Goal: Information Seeking & Learning: Learn about a topic

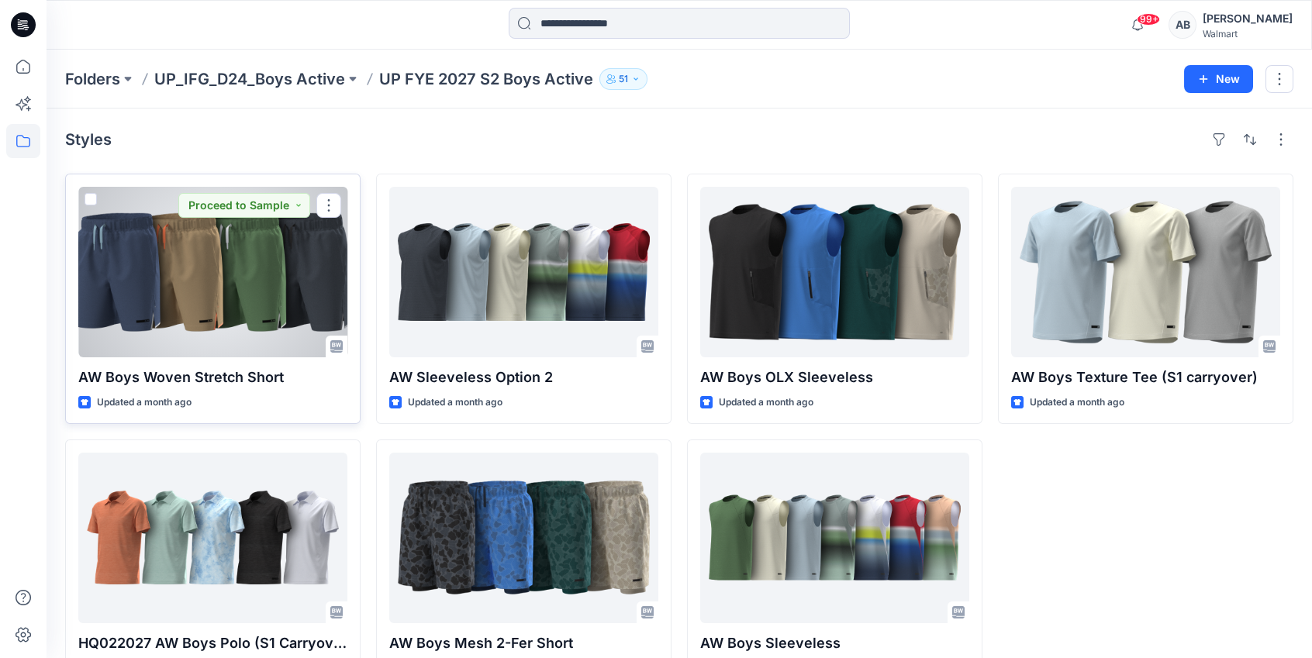
click at [165, 266] on div at bounding box center [212, 272] width 269 height 171
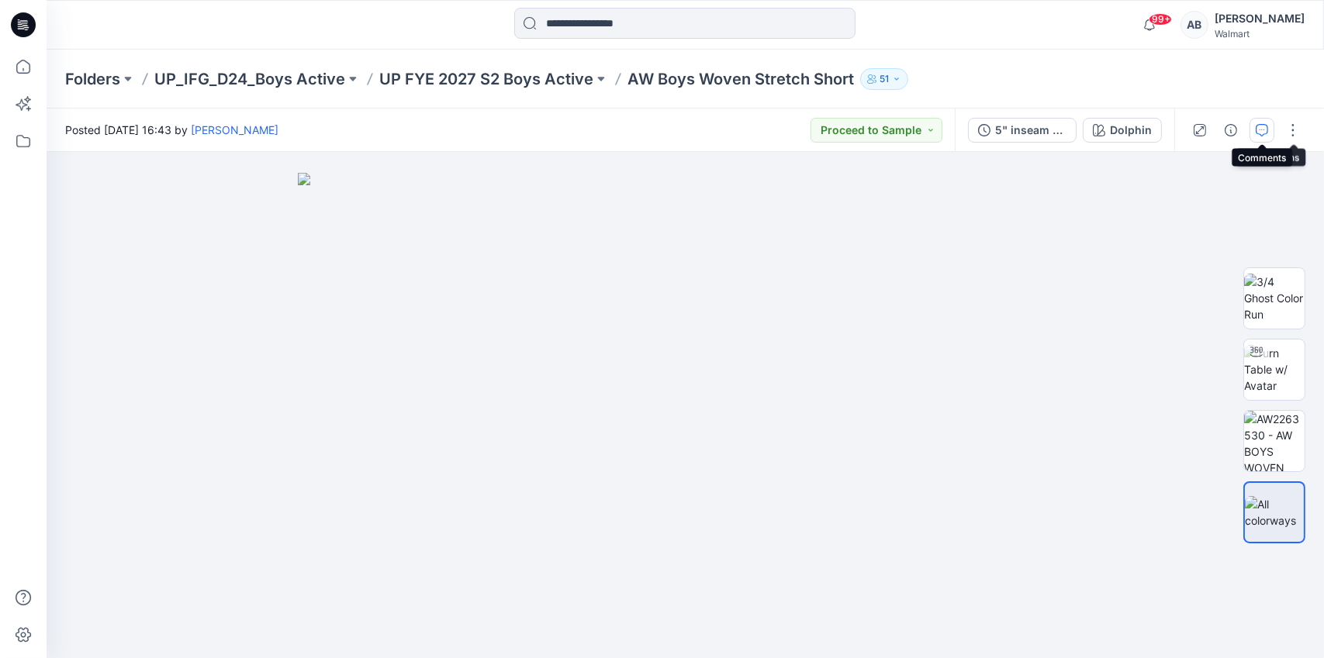
click at [1261, 136] on button "button" at bounding box center [1261, 130] width 25 height 25
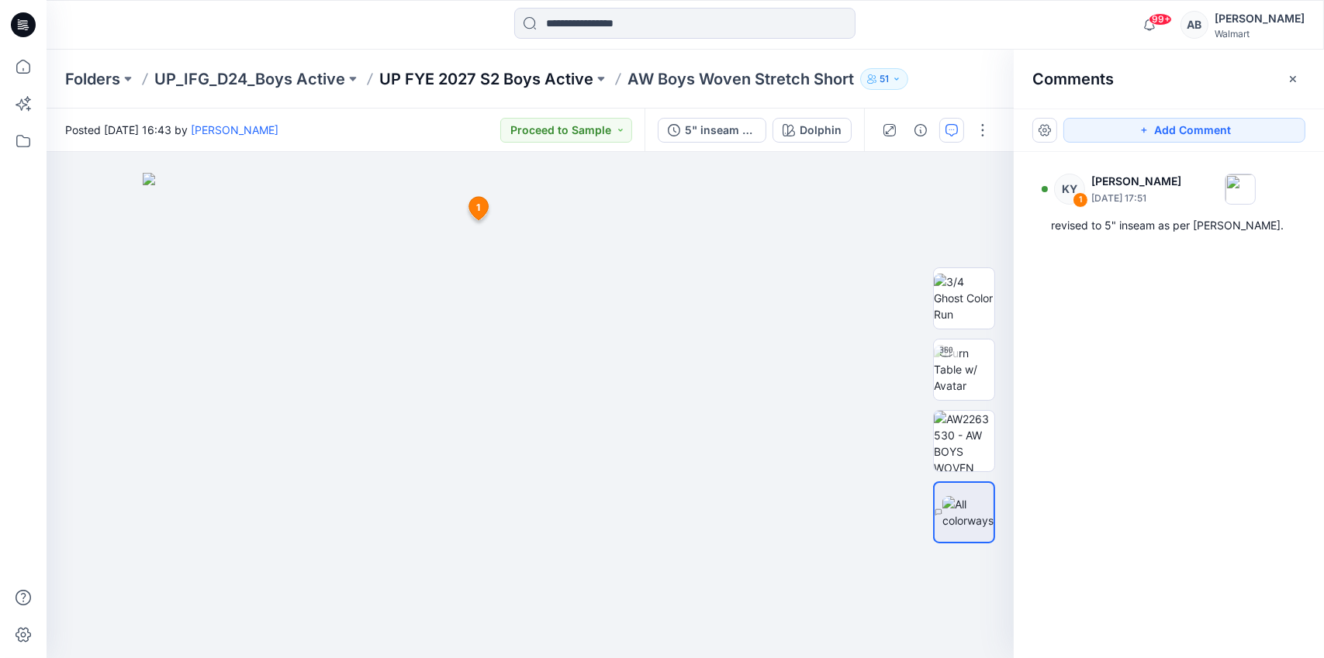
click at [499, 80] on p "UP FYE 2027 S2 Boys Active" at bounding box center [486, 79] width 214 height 22
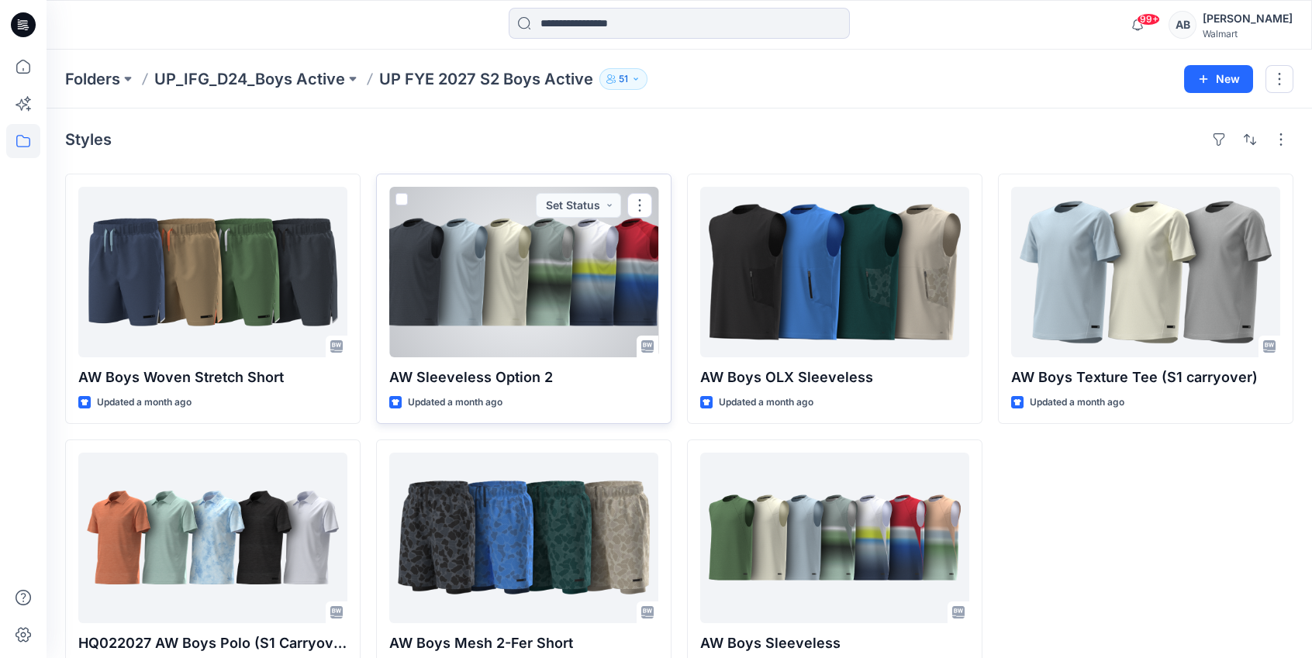
click at [476, 288] on div at bounding box center [523, 272] width 269 height 171
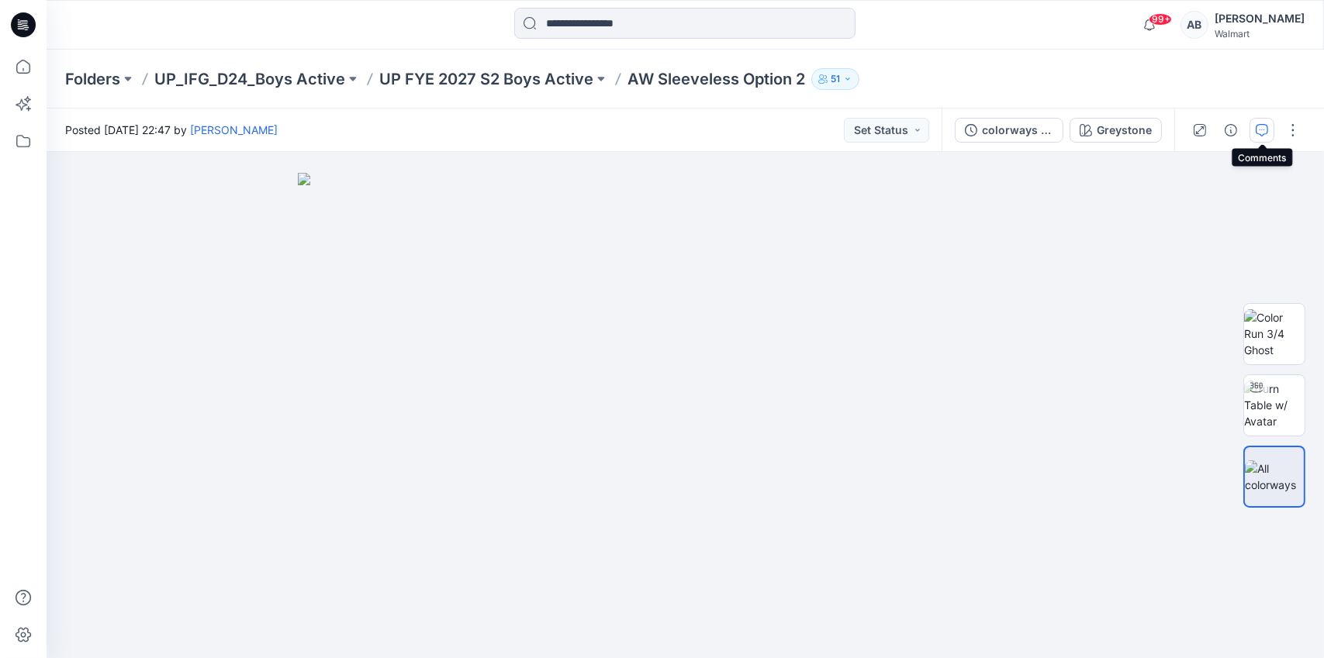
click at [1266, 120] on button "button" at bounding box center [1261, 130] width 25 height 25
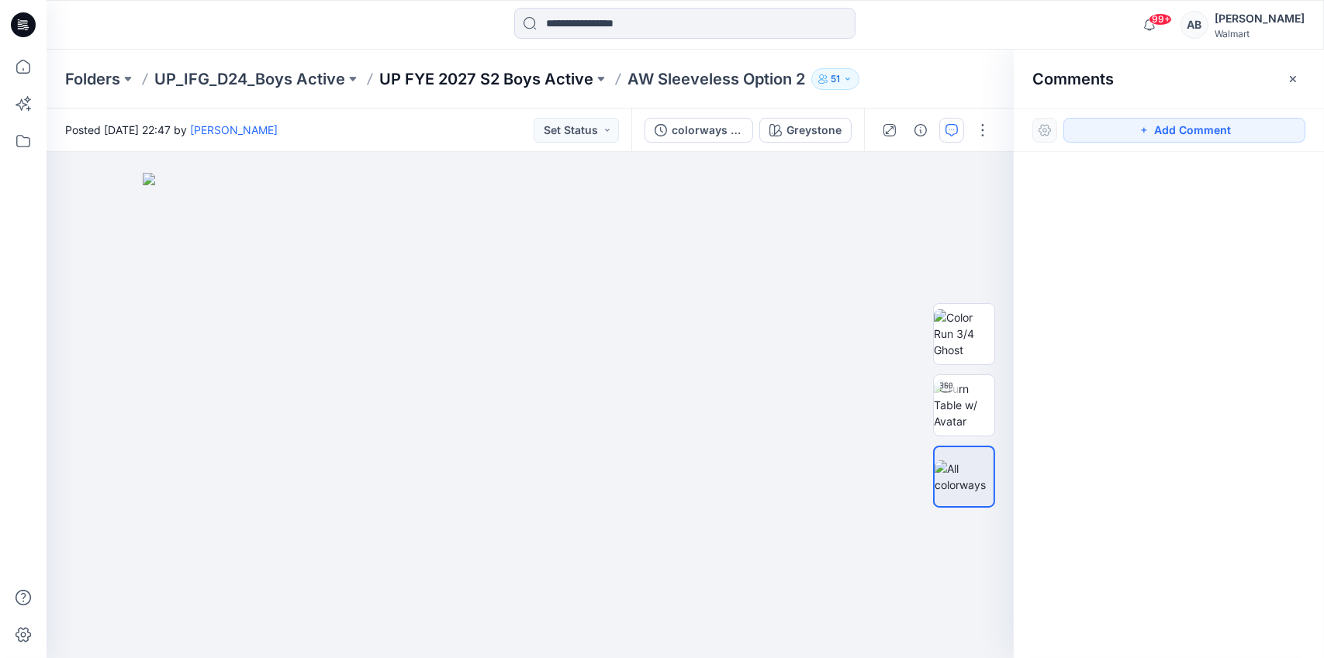
click at [500, 74] on p "UP FYE 2027 S2 Boys Active" at bounding box center [486, 79] width 214 height 22
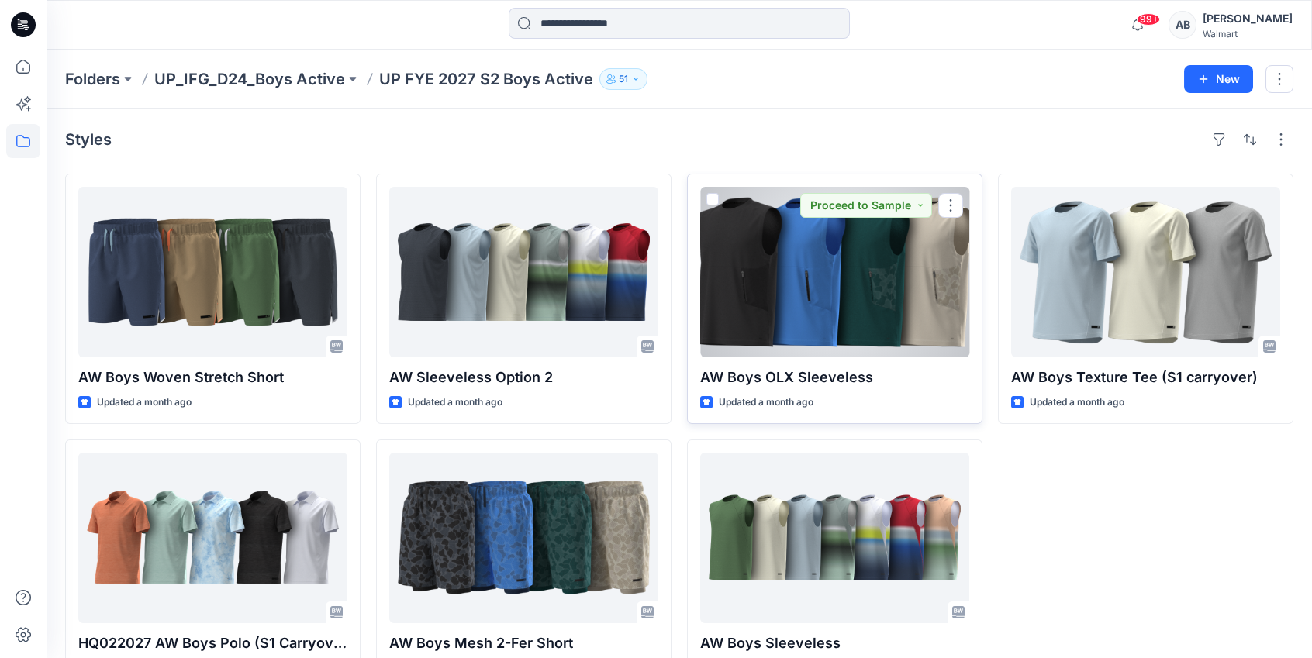
click at [800, 237] on div at bounding box center [834, 272] width 269 height 171
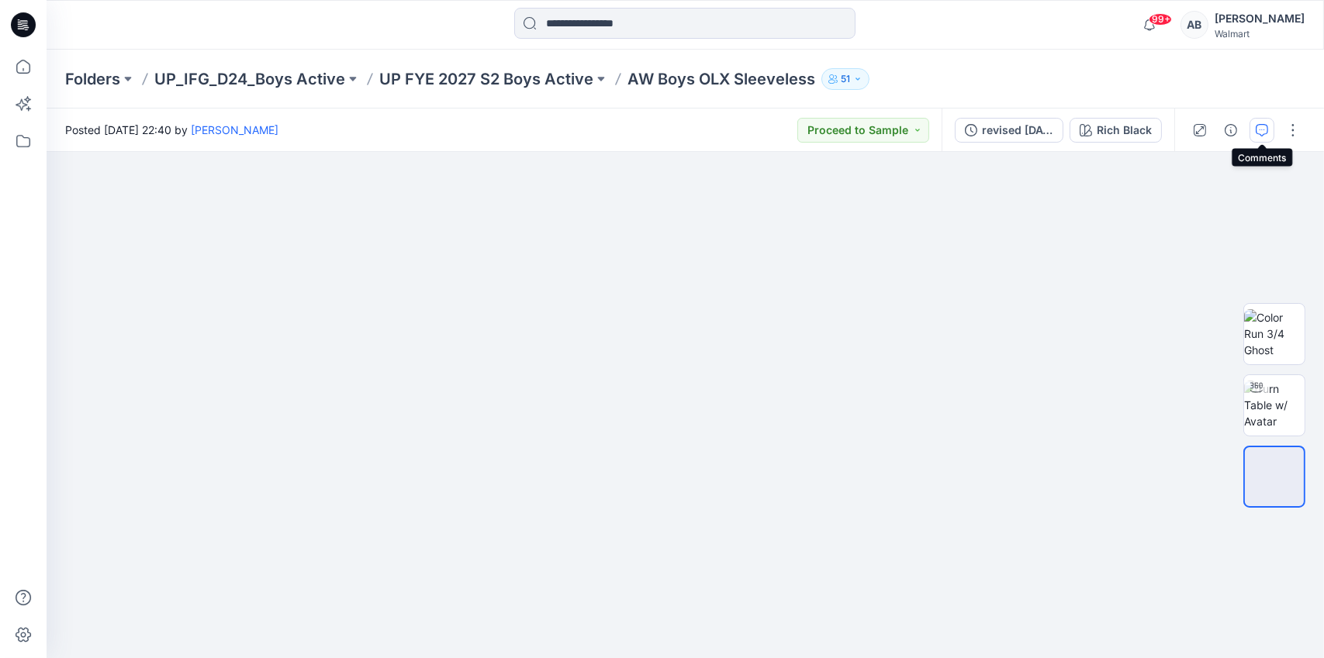
click at [1263, 126] on icon "button" at bounding box center [1262, 130] width 12 height 12
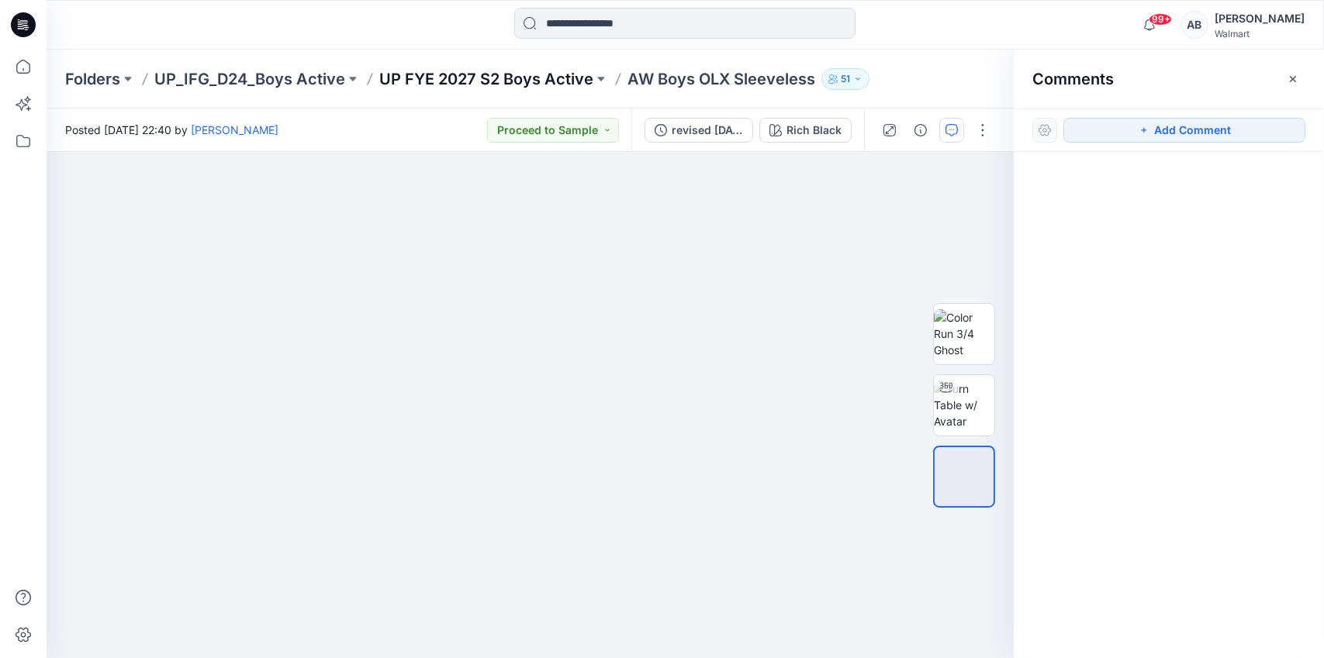
click at [492, 84] on p "UP FYE 2027 S2 Boys Active" at bounding box center [486, 79] width 214 height 22
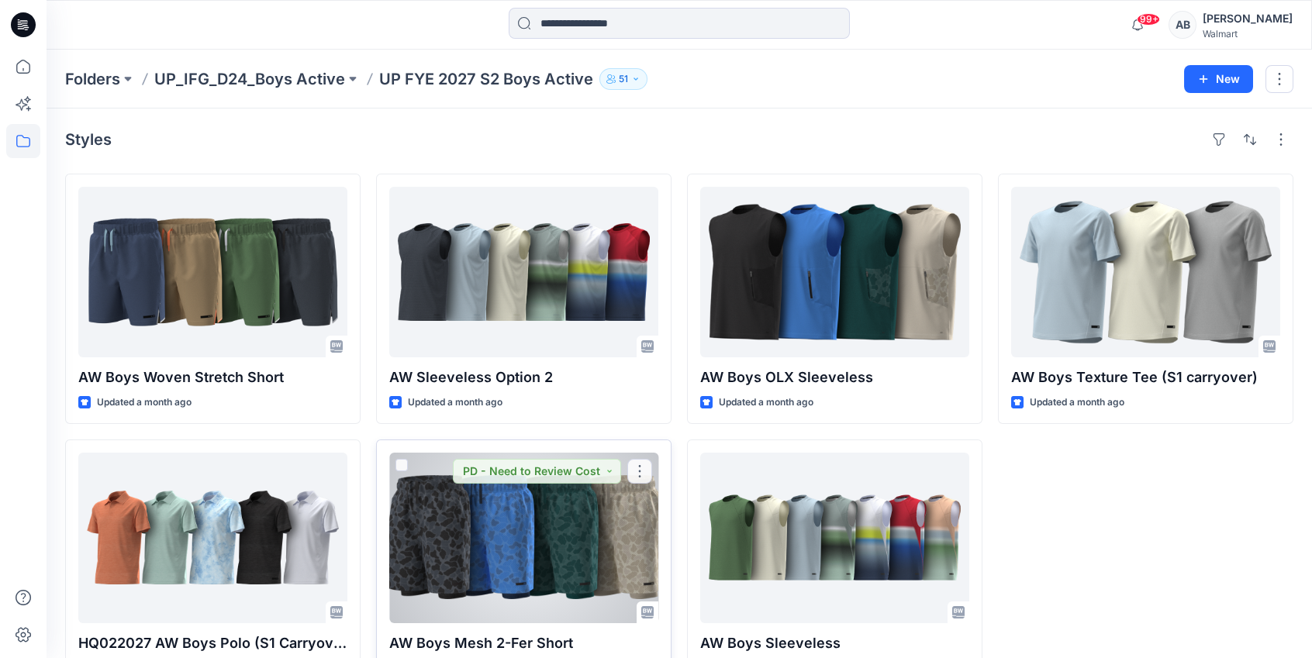
click at [489, 548] on div at bounding box center [523, 538] width 269 height 171
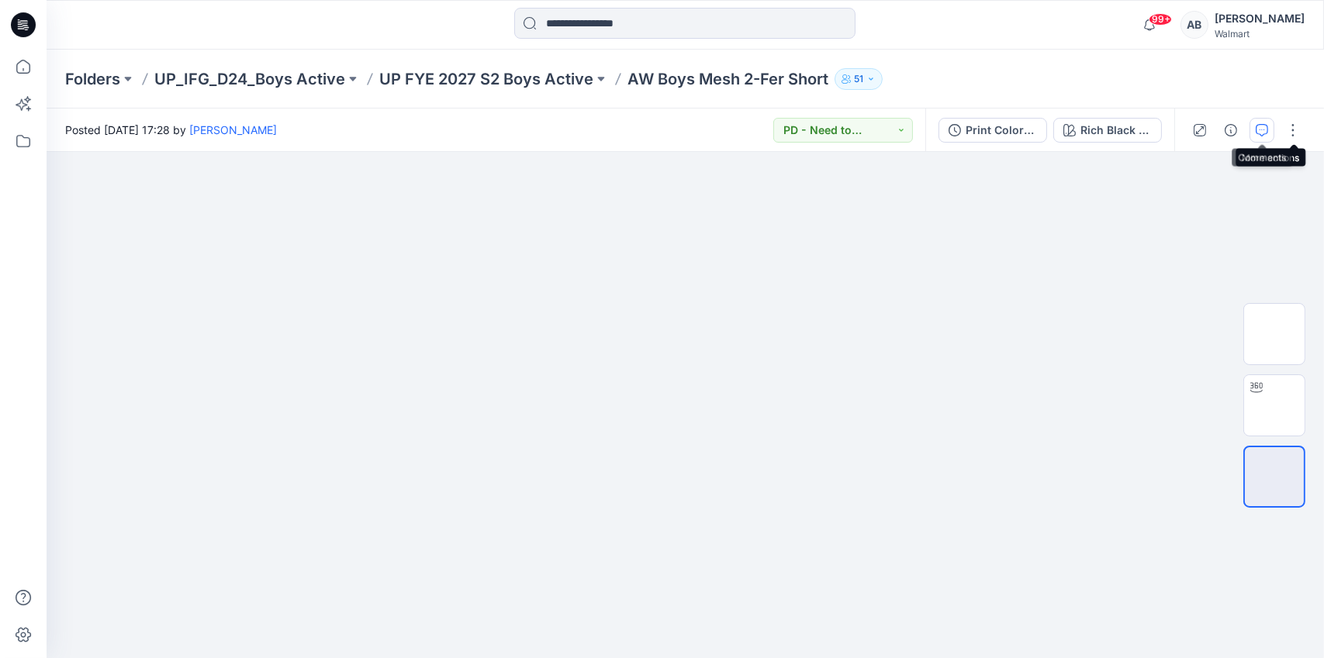
click at [1259, 133] on icon "button" at bounding box center [1262, 130] width 12 height 12
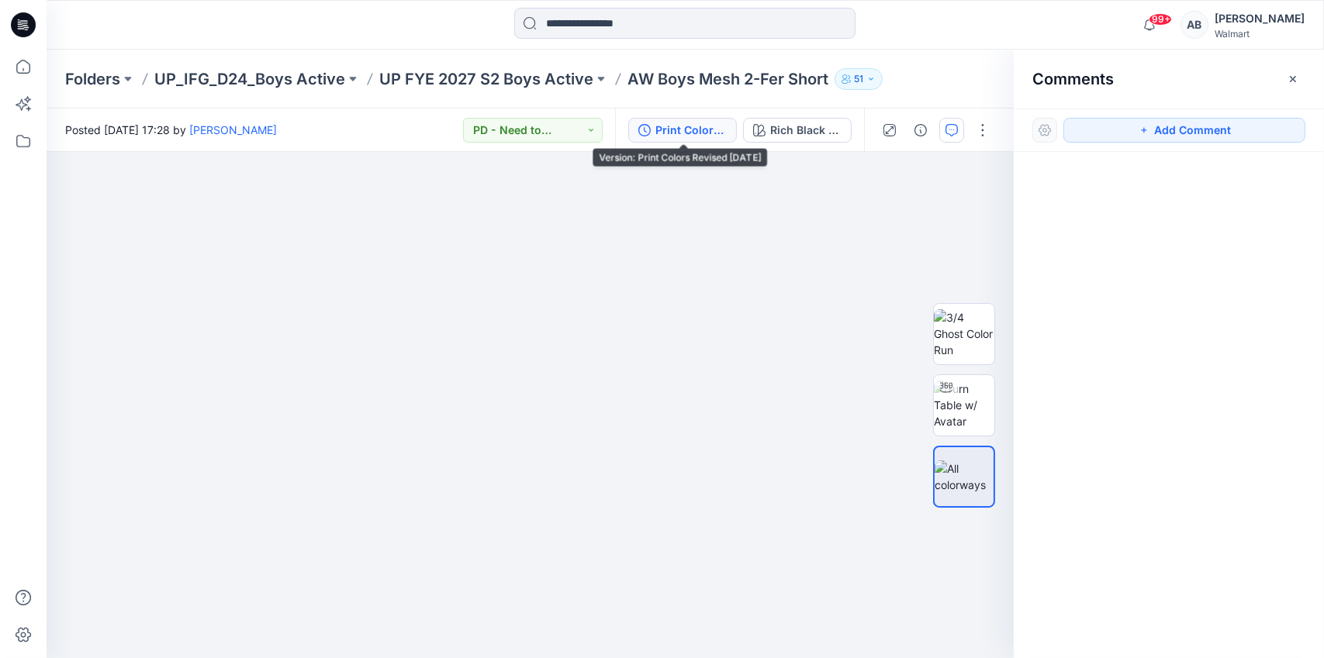
click at [660, 127] on div "Print Colors Revised [DATE]" at bounding box center [690, 130] width 71 height 17
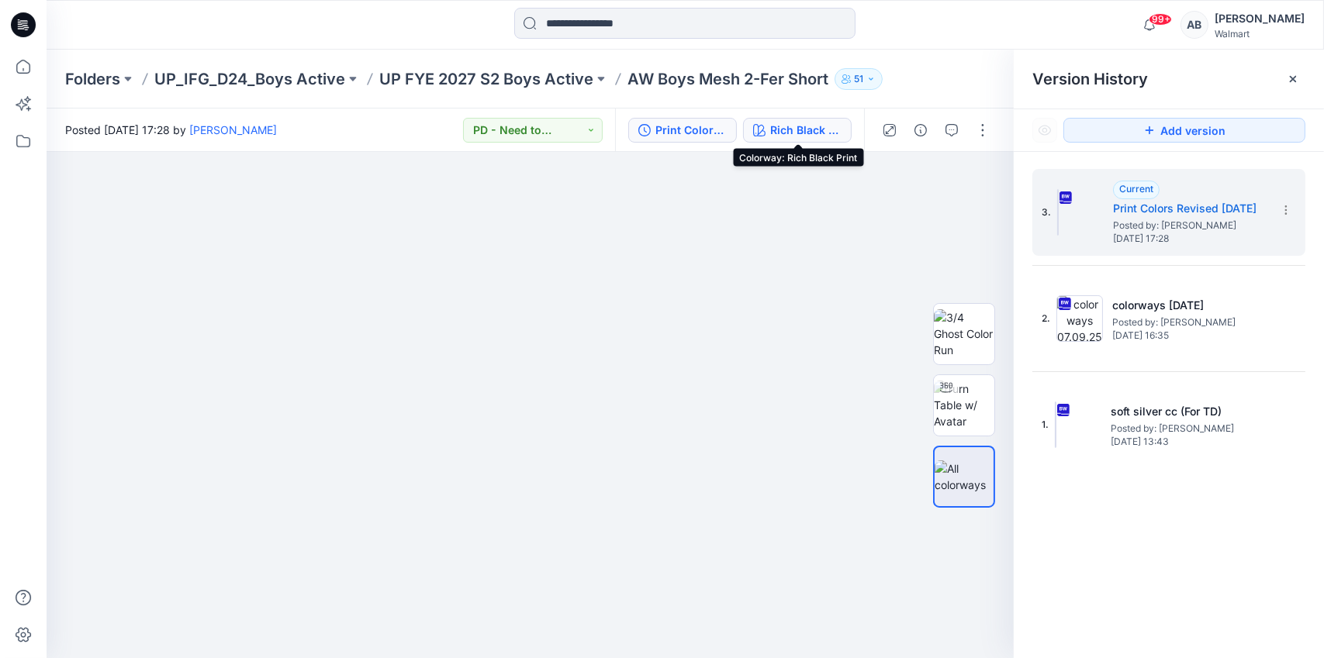
click at [772, 134] on div "Rich Black Print" at bounding box center [805, 130] width 71 height 17
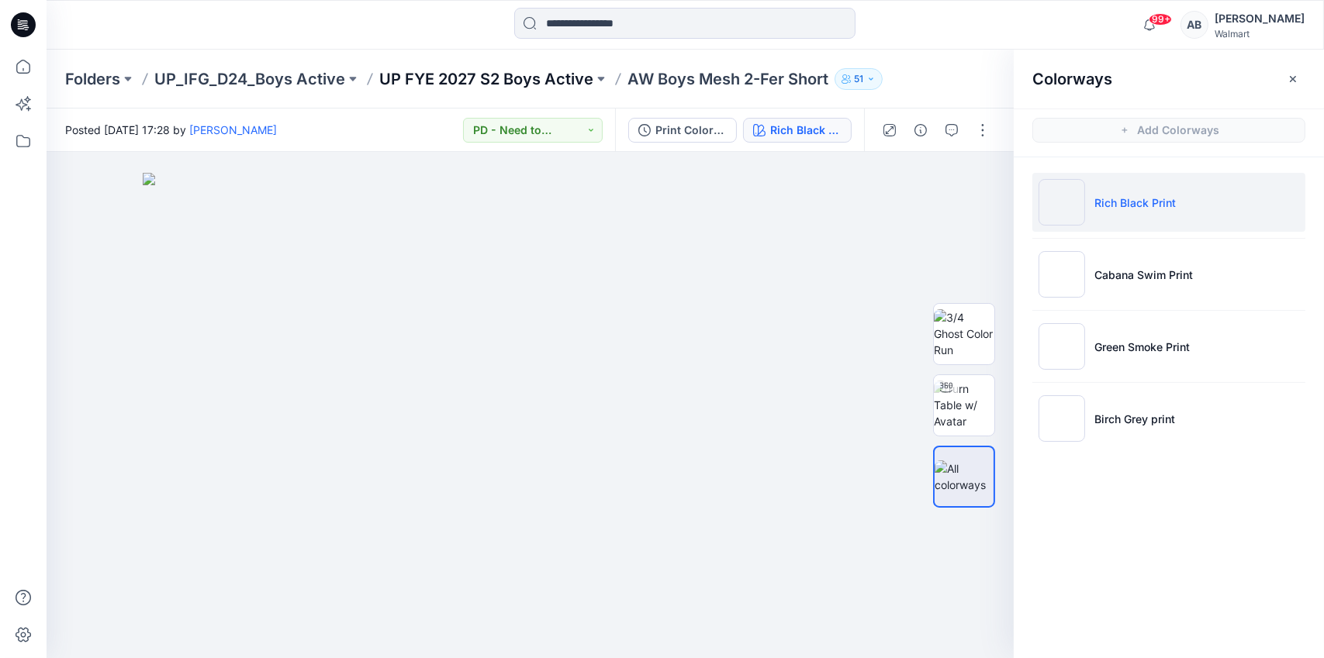
click at [465, 71] on p "UP FYE 2027 S2 Boys Active" at bounding box center [486, 79] width 214 height 22
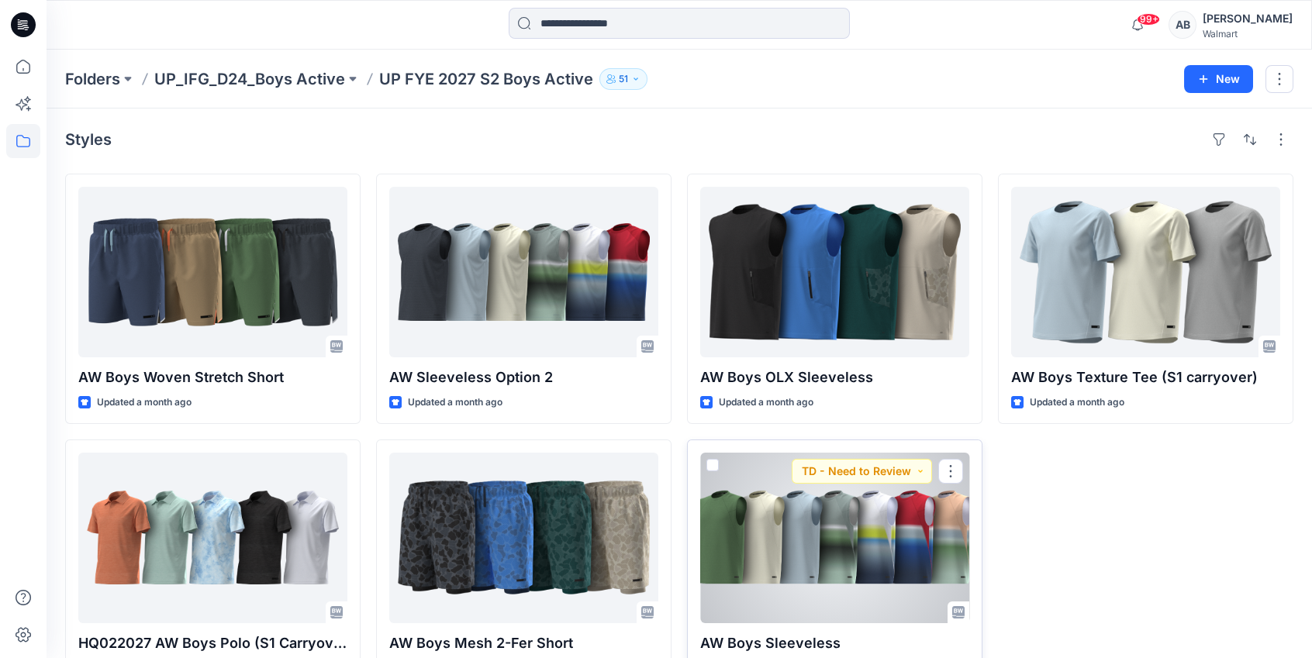
click at [836, 558] on div at bounding box center [834, 538] width 269 height 171
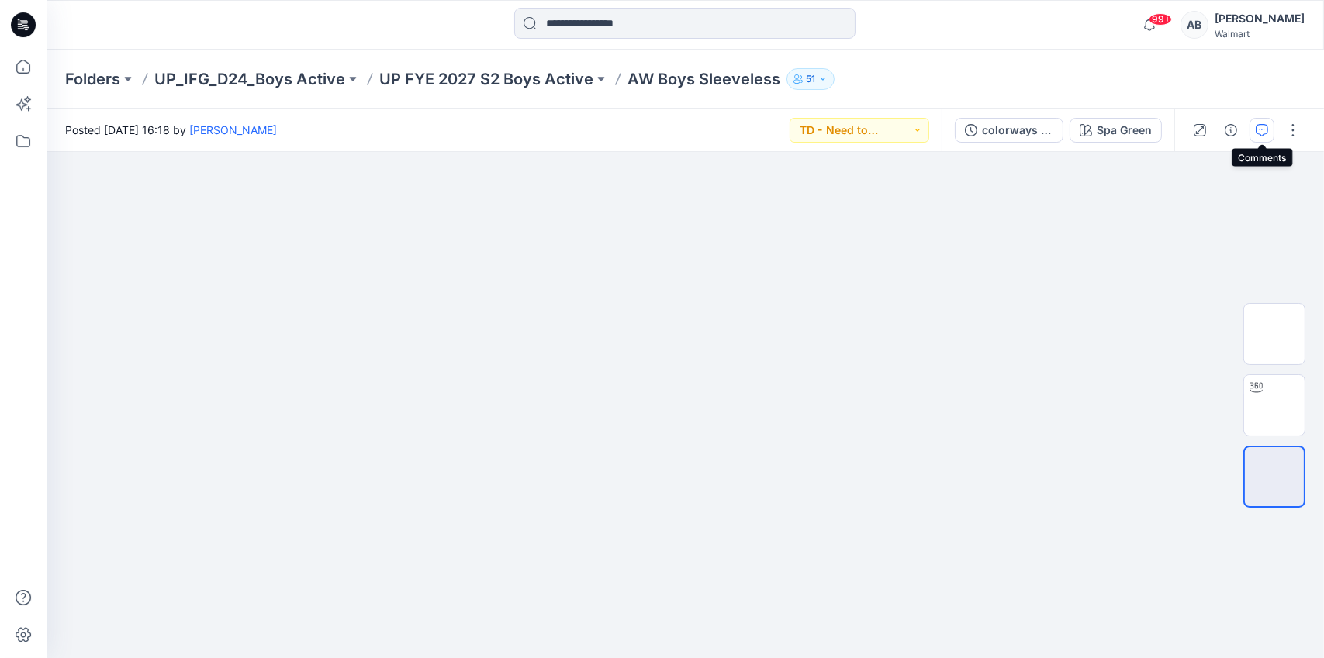
click at [1259, 127] on icon "button" at bounding box center [1262, 130] width 12 height 12
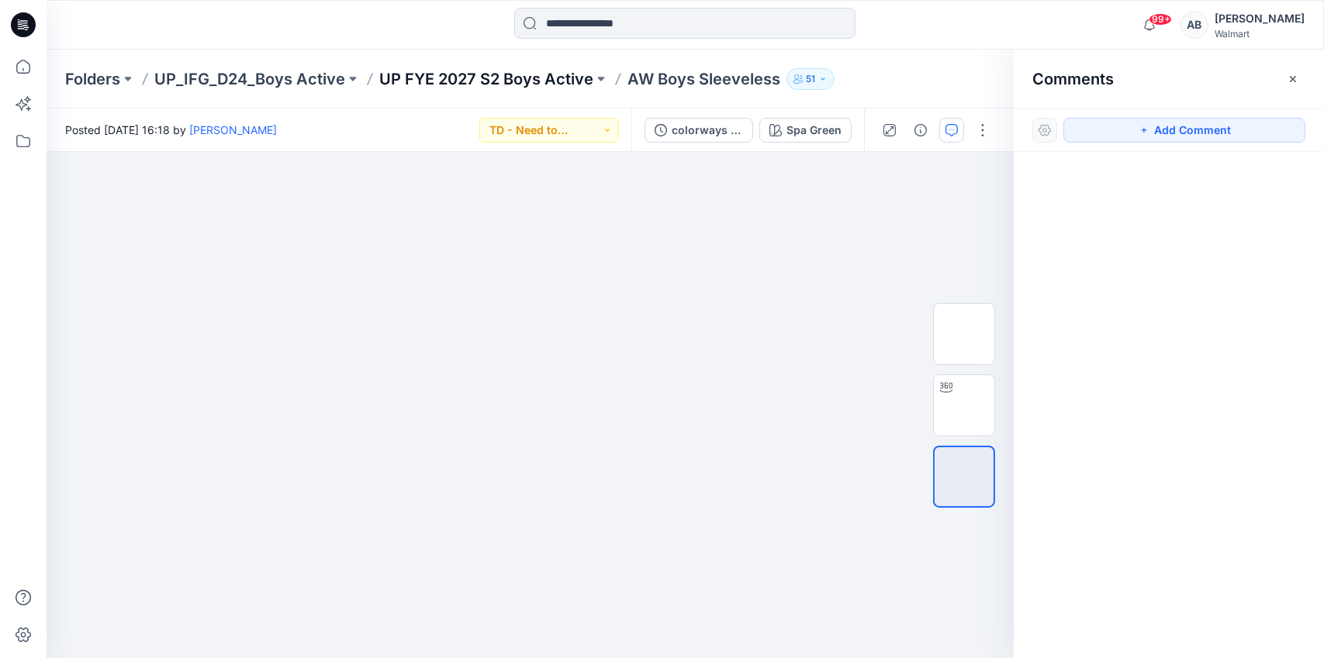
click at [526, 71] on p "UP FYE 2027 S2 Boys Active" at bounding box center [486, 79] width 214 height 22
